Goal: Use online tool/utility: Utilize a website feature to perform a specific function

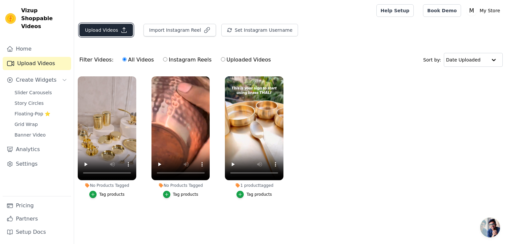
click at [109, 28] on button "Upload Videos" at bounding box center [106, 30] width 54 height 13
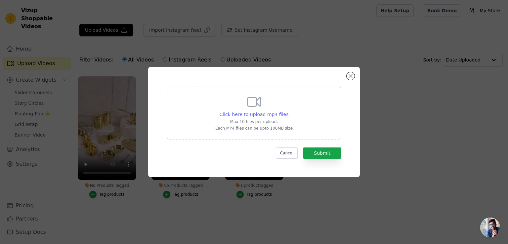
click at [234, 113] on span "Click here to upload mp4 files" at bounding box center [254, 114] width 69 height 5
click at [288, 111] on input "Click here to upload mp4 files Max 10 files per upload. Each MP4 files can be u…" at bounding box center [288, 111] width 0 height 0
click at [350, 75] on button "Close modal" at bounding box center [351, 76] width 8 height 8
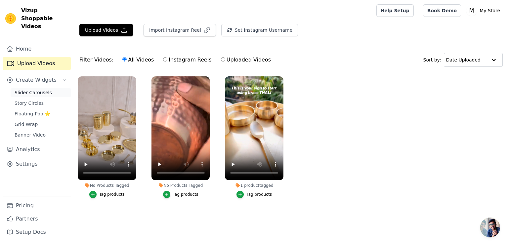
click at [42, 89] on span "Slider Carousels" at bounding box center [33, 92] width 37 height 7
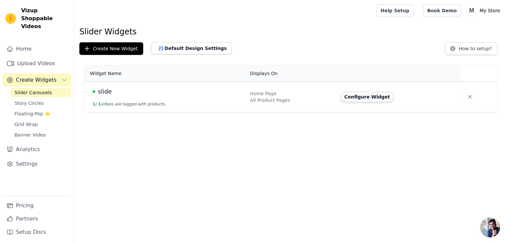
click at [359, 100] on button "Configure Widget" at bounding box center [368, 97] width 54 height 11
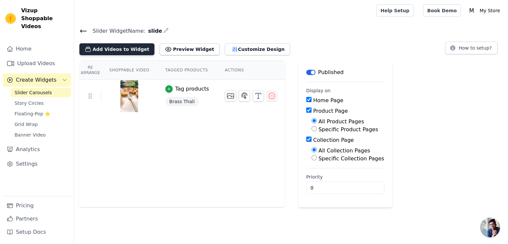
click at [104, 48] on button "Add Videos to Widget" at bounding box center [116, 49] width 75 height 12
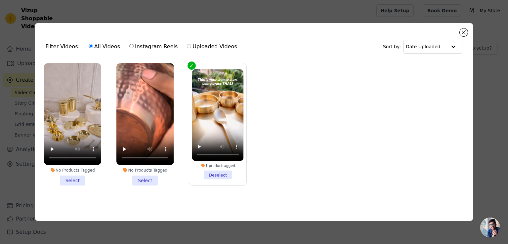
click at [69, 179] on li "No Products Tagged Select" at bounding box center [72, 124] width 57 height 122
click at [0, 0] on input "No Products Tagged Select" at bounding box center [0, 0] width 0 height 0
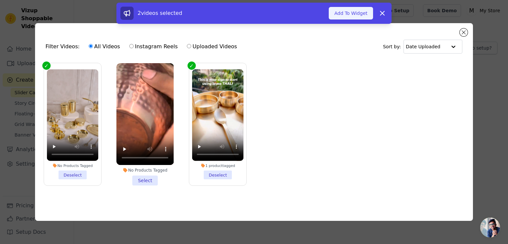
click at [351, 12] on button "Add To Widget" at bounding box center [351, 13] width 44 height 13
